Goal: Book appointment/travel/reservation

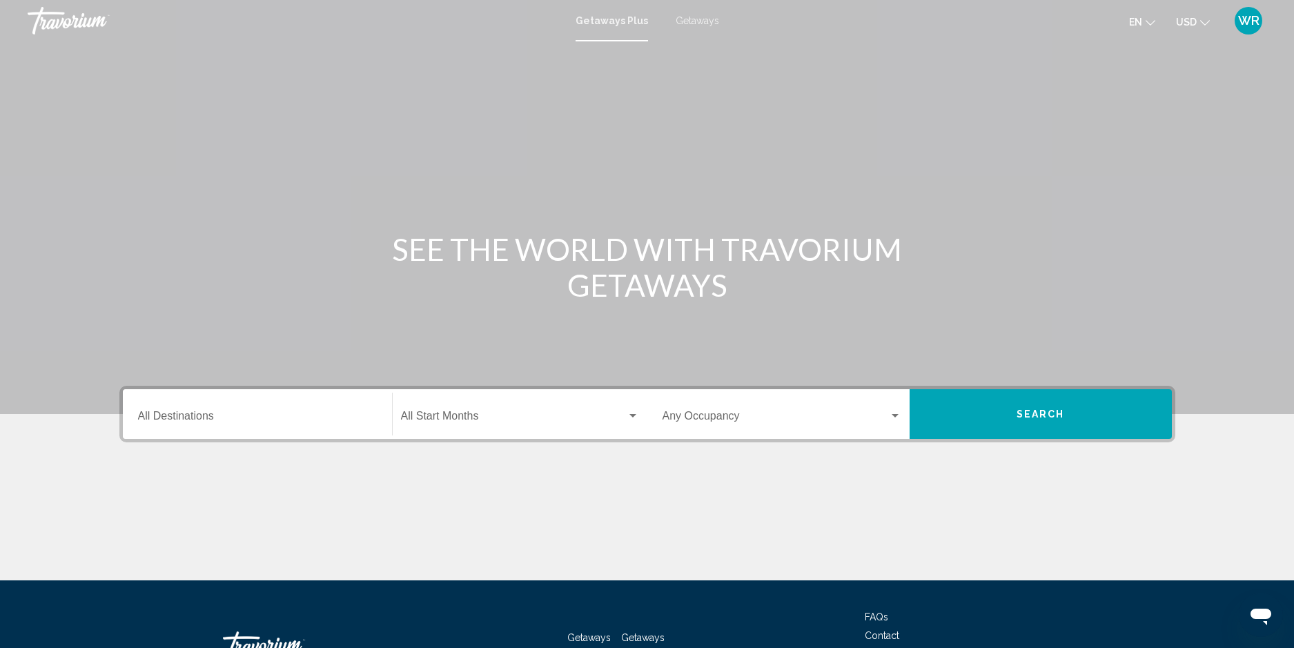
click at [186, 412] on div "Destination All Destinations" at bounding box center [257, 414] width 239 height 43
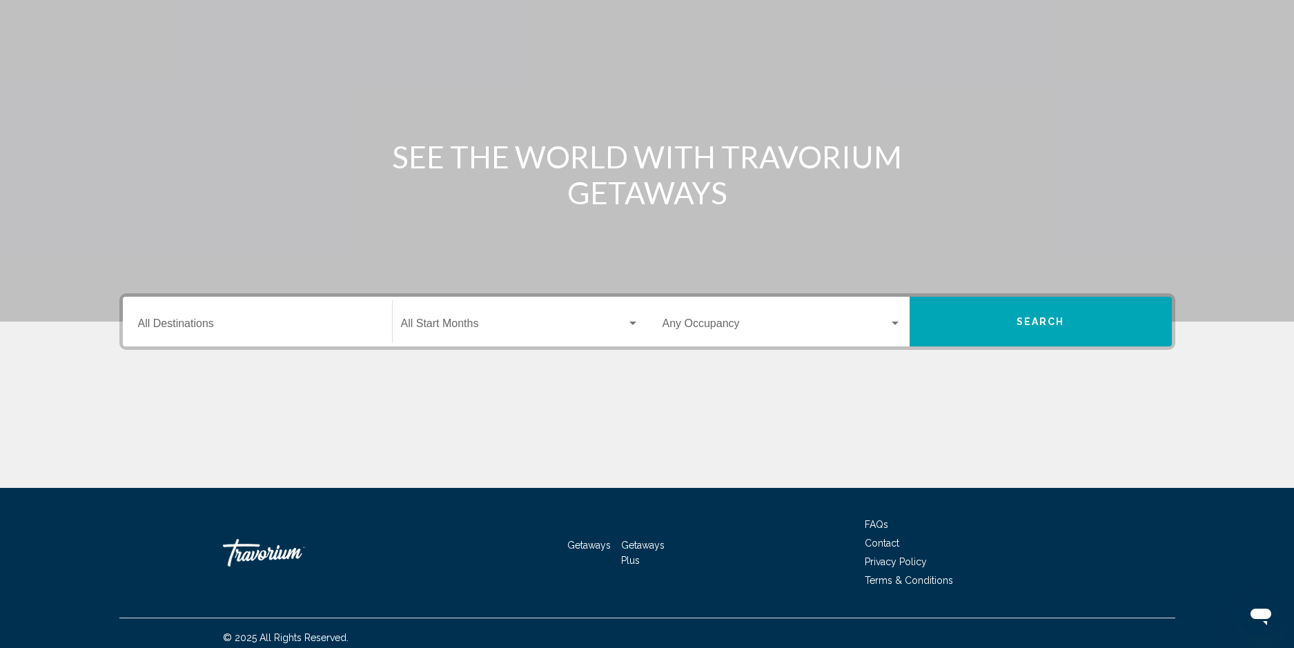
scroll to position [101, 0]
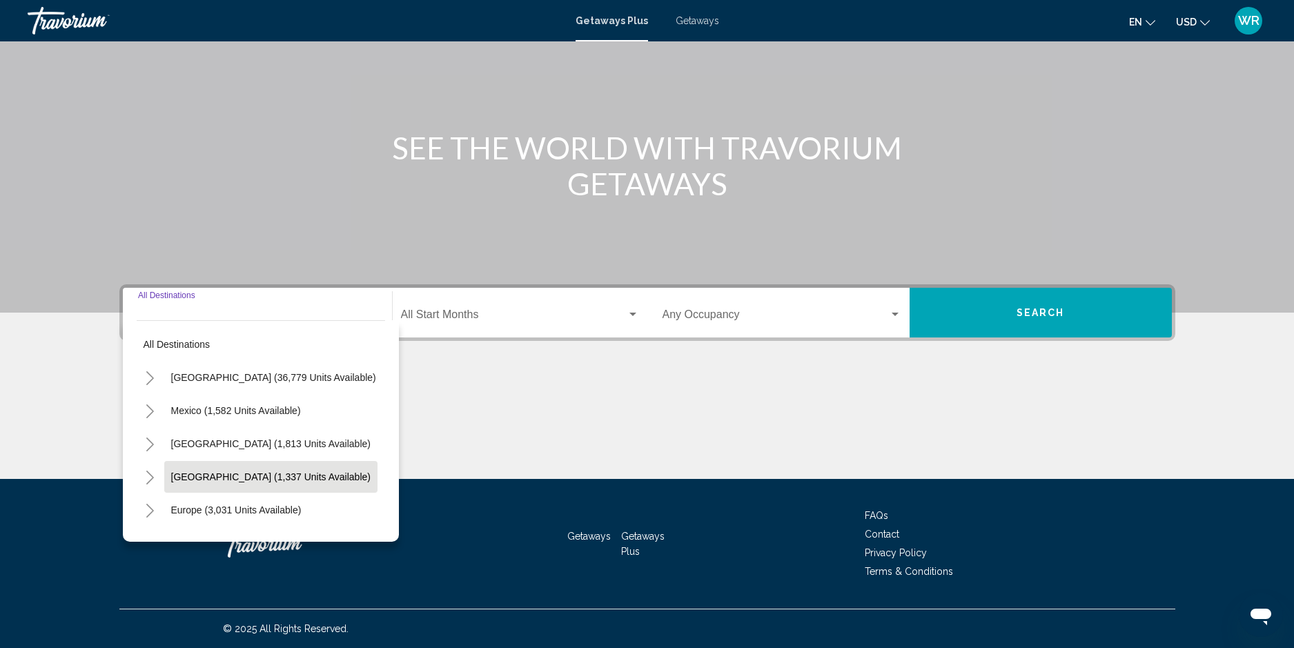
click at [238, 477] on span "[GEOGRAPHIC_DATA] (1,337 units available)" at bounding box center [270, 476] width 199 height 11
type input "**********"
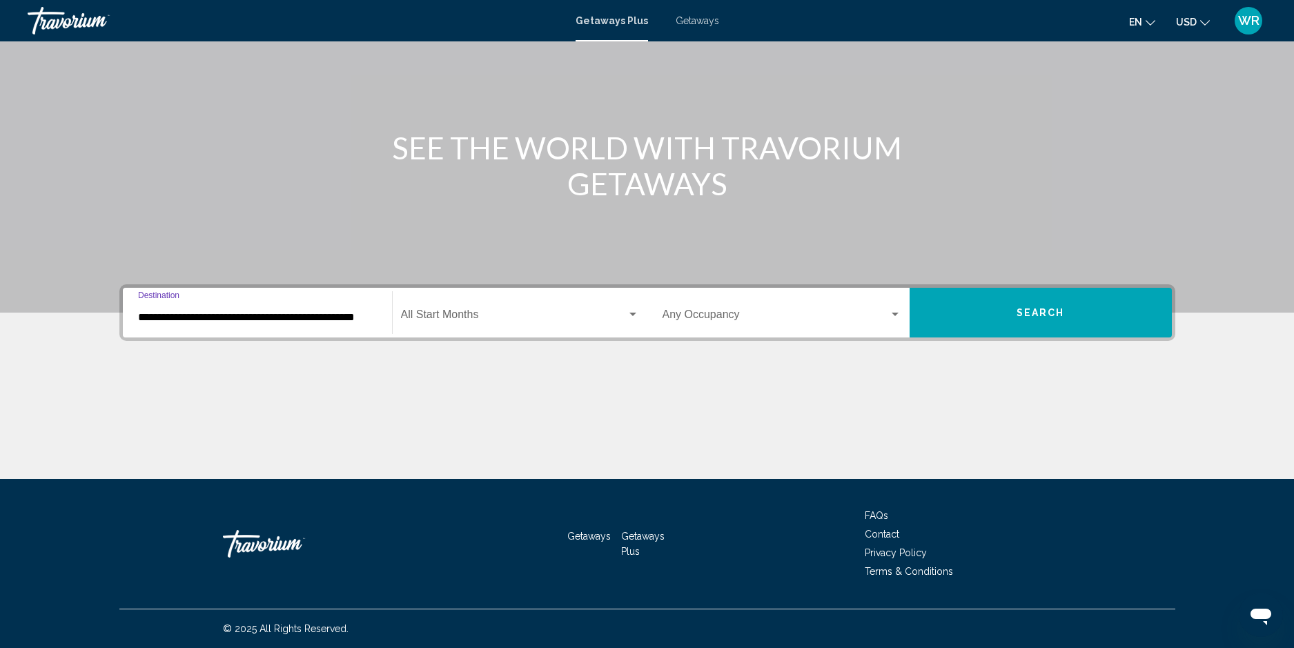
click at [436, 321] on span "Search widget" at bounding box center [514, 317] width 226 height 12
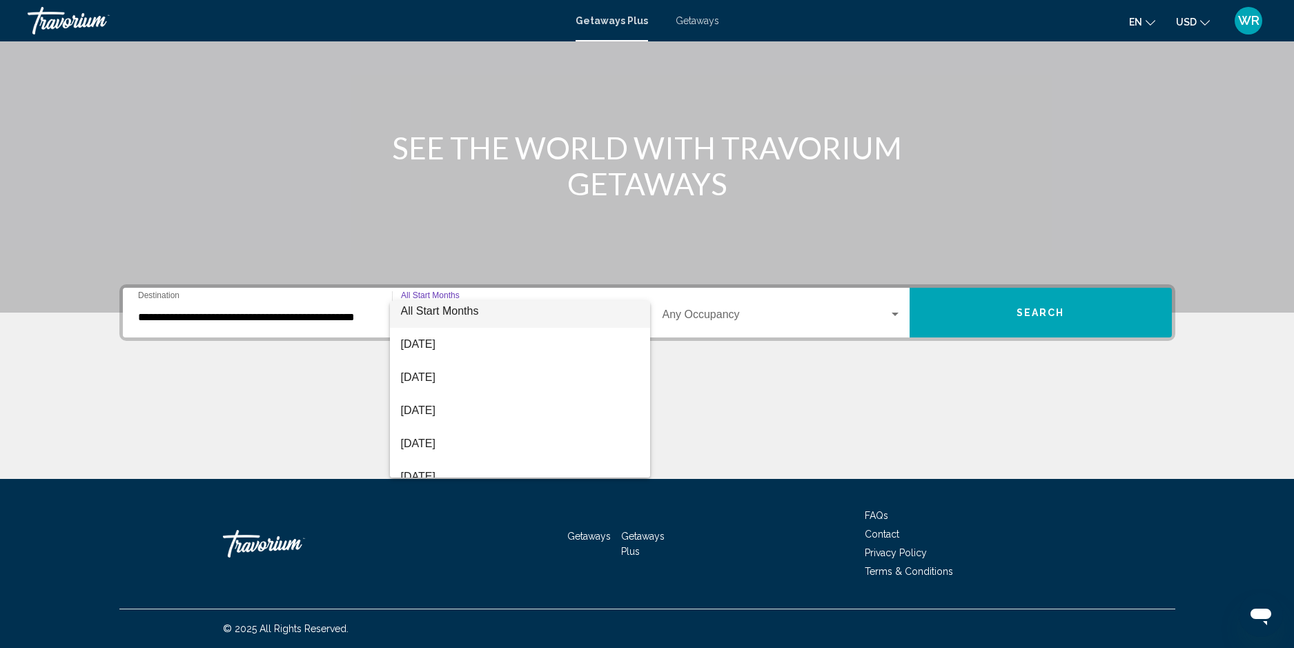
scroll to position [161, 0]
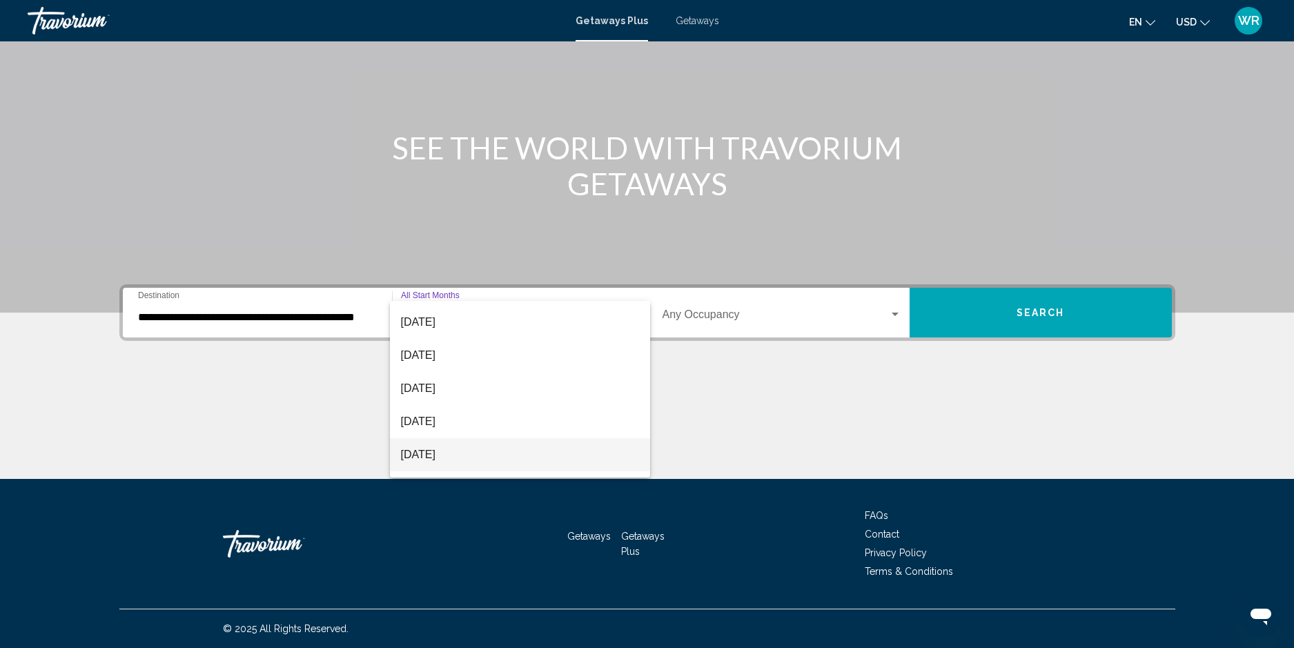
click at [435, 456] on span "[DATE]" at bounding box center [520, 454] width 238 height 33
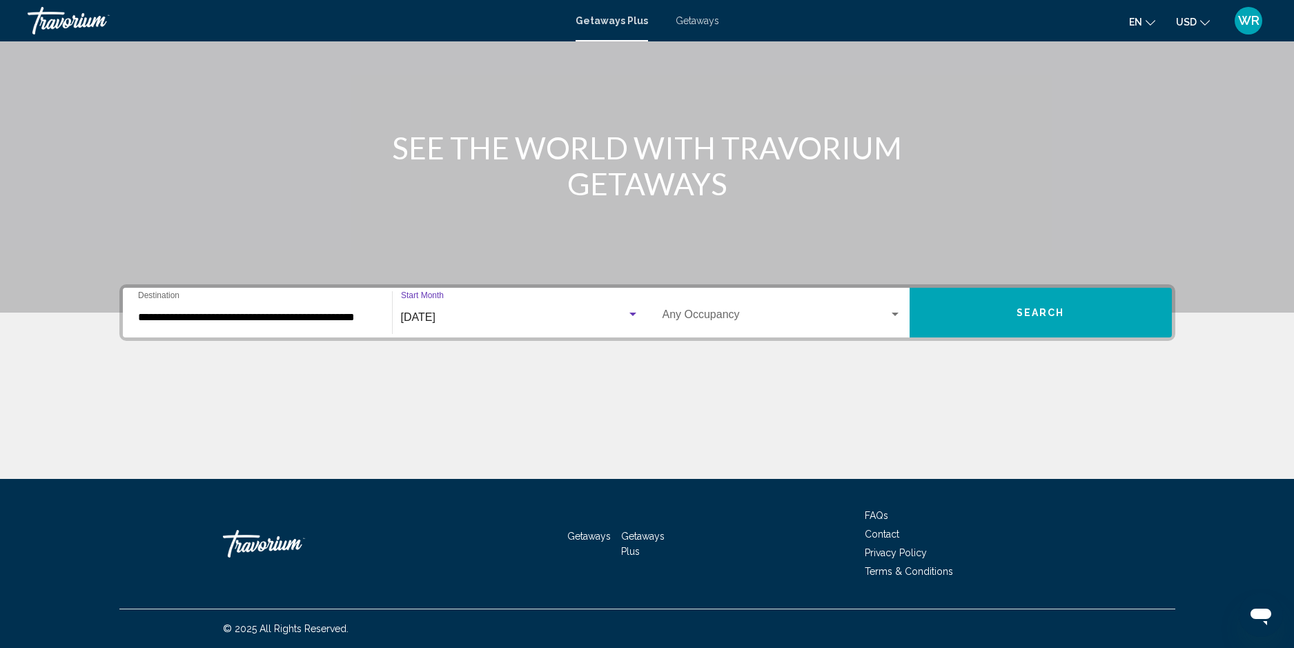
click at [893, 311] on div "Search widget" at bounding box center [895, 314] width 12 height 11
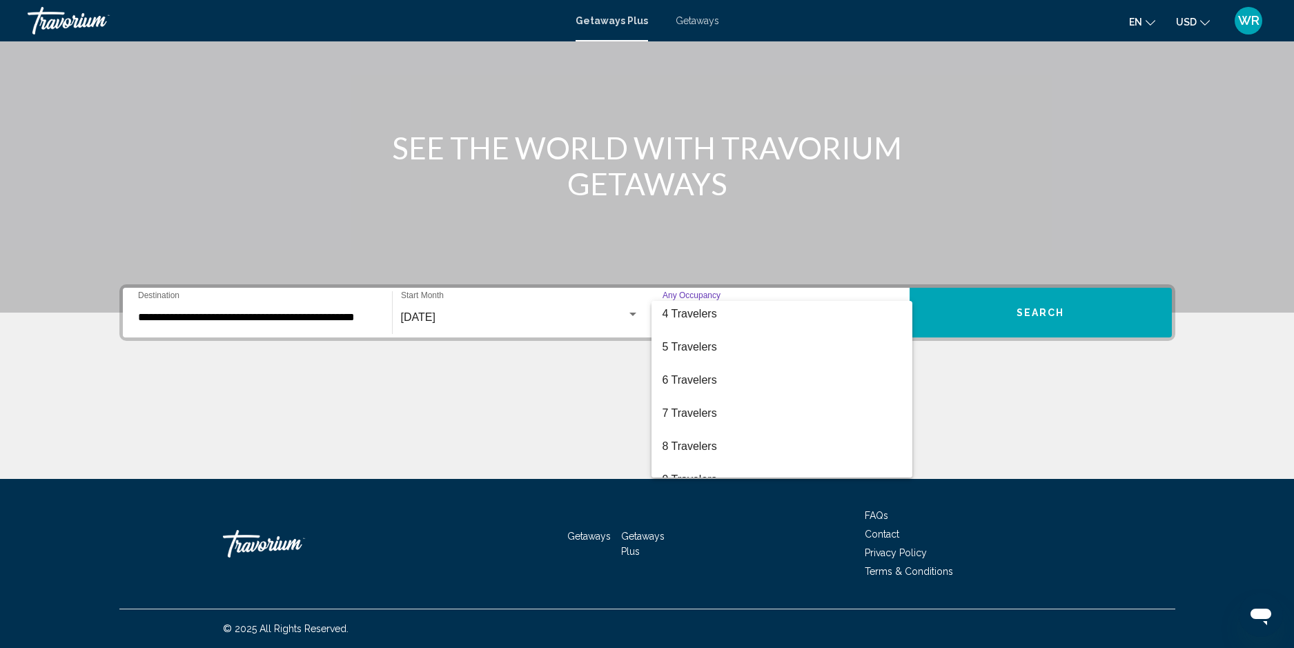
scroll to position [155, 0]
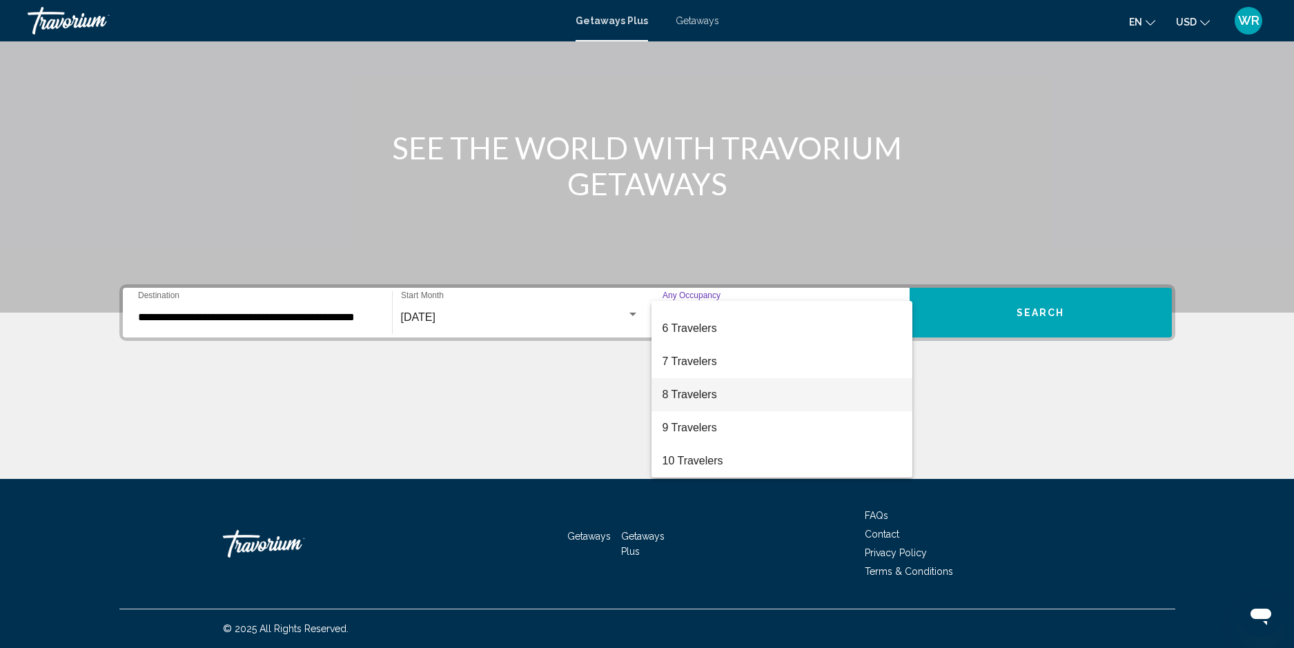
click at [708, 390] on span "8 Travelers" at bounding box center [782, 394] width 239 height 33
